Goal: Entertainment & Leisure: Consume media (video, audio)

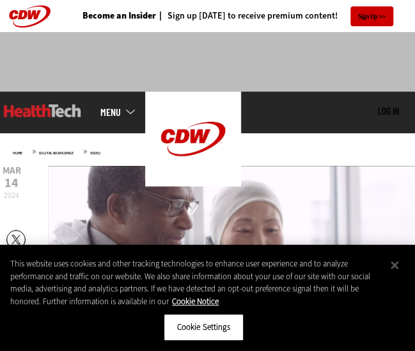
click at [390, 261] on button "Close" at bounding box center [395, 265] width 28 height 28
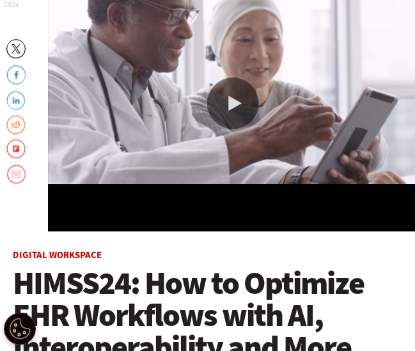
scroll to position [129, 0]
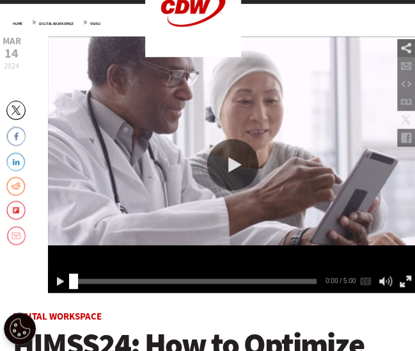
click at [401, 43] on div "Social Share" at bounding box center [407, 48] width 18 height 18
click at [406, 97] on div "Link" at bounding box center [407, 102] width 18 height 18
type input "**********"
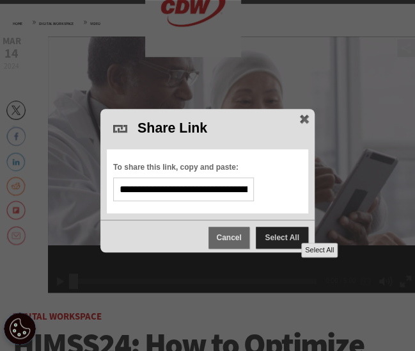
click at [289, 230] on span "Select All" at bounding box center [282, 238] width 52 height 22
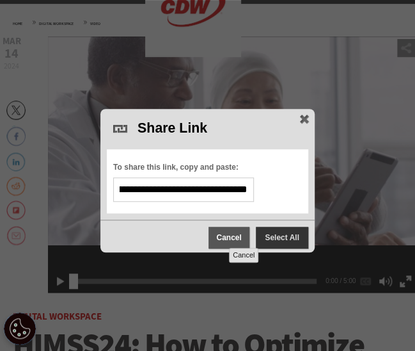
scroll to position [0, 0]
click at [216, 235] on span "Cancel" at bounding box center [229, 238] width 41 height 22
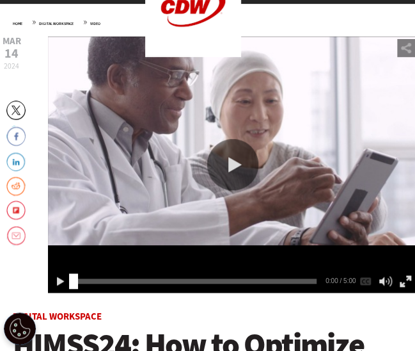
click at [250, 157] on div "Play or Pause Video" at bounding box center [232, 164] width 51 height 51
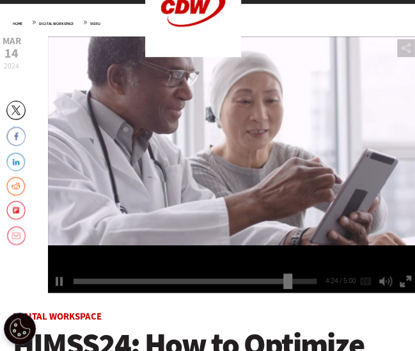
click at [131, 187] on div "Video viewer" at bounding box center [233, 164] width 370 height 256
